Goal: Navigation & Orientation: Find specific page/section

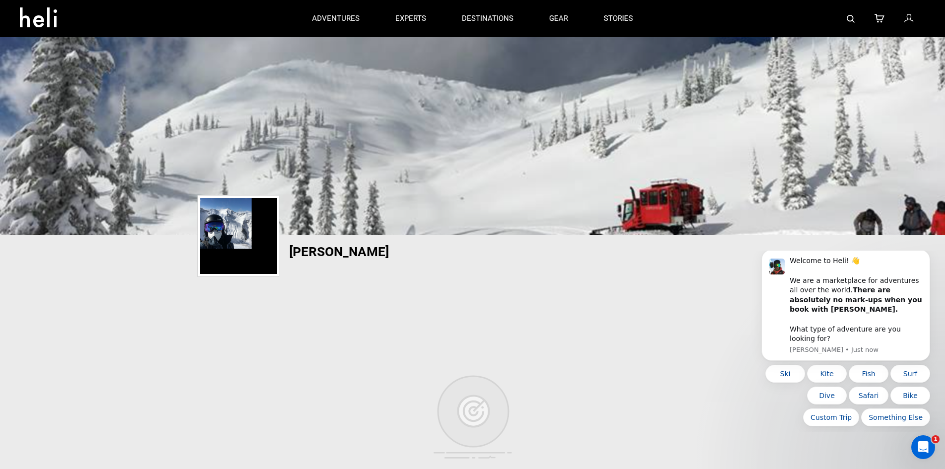
click at [244, 226] on img at bounding box center [238, 236] width 77 height 76
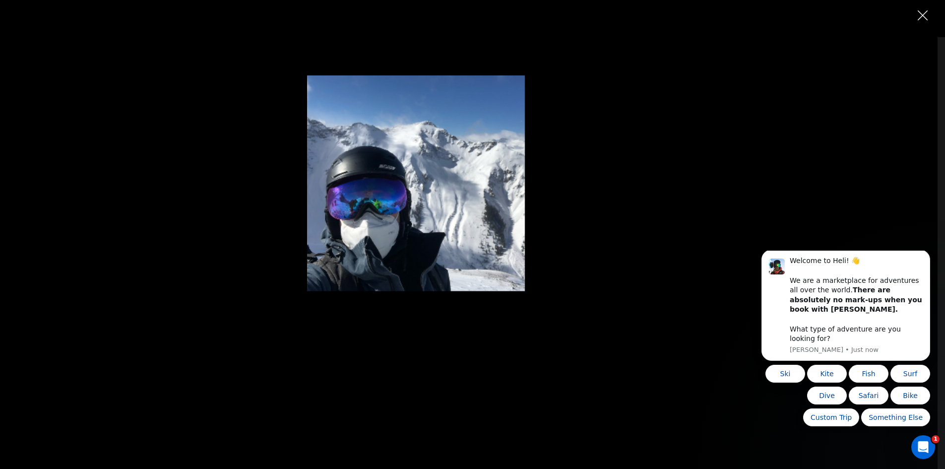
click at [247, 227] on div at bounding box center [469, 200] width 730 height 396
click at [919, 16] on img "Close" at bounding box center [923, 15] width 10 height 10
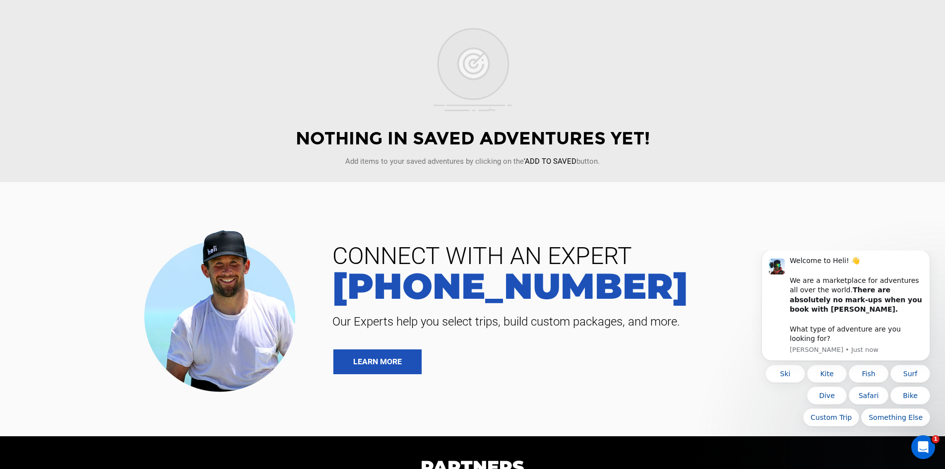
scroll to position [578, 0]
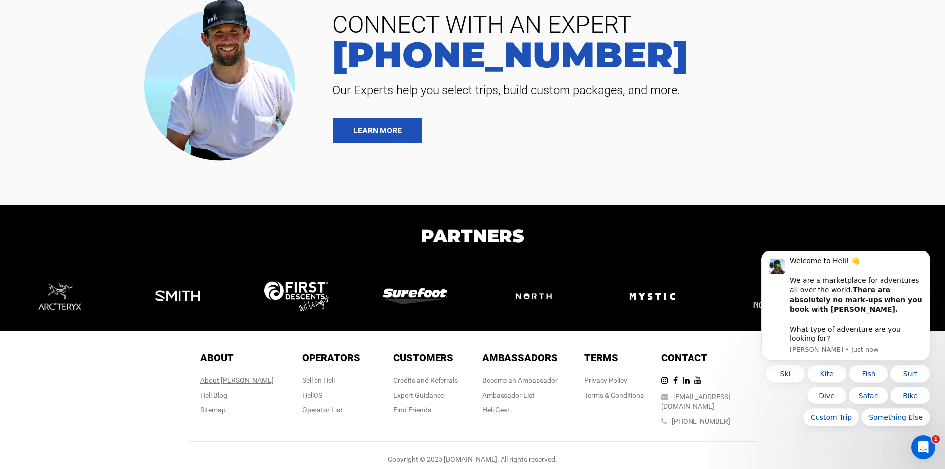
click at [244, 379] on div "About Heli" at bounding box center [236, 380] width 73 height 10
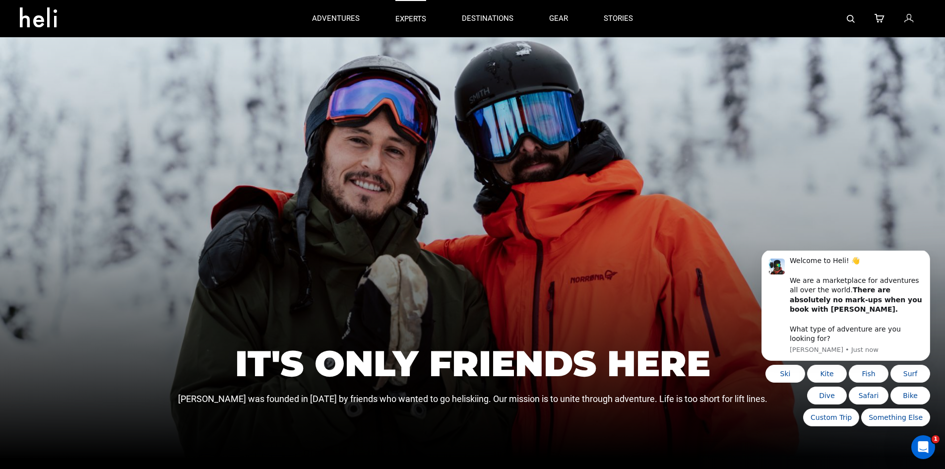
click at [412, 14] on p "experts" at bounding box center [410, 19] width 31 height 10
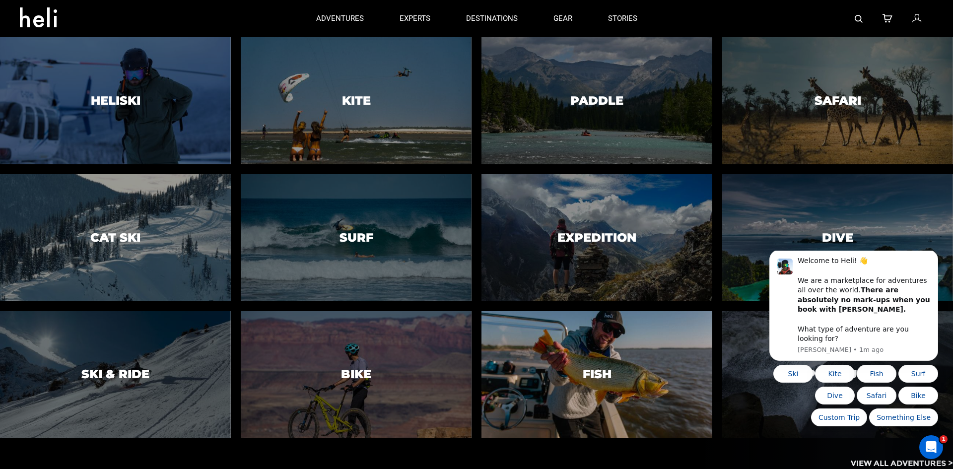
click at [591, 354] on div at bounding box center [596, 374] width 235 height 129
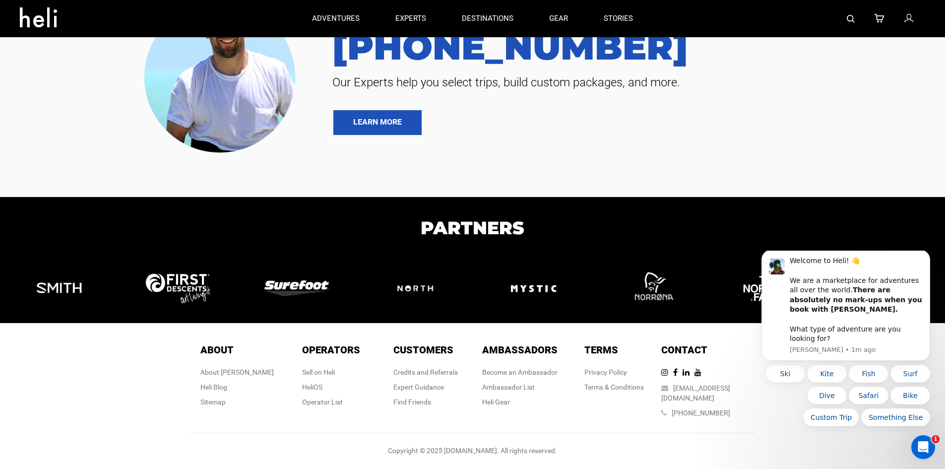
scroll to position [2216, 0]
